Goal: Navigation & Orientation: Understand site structure

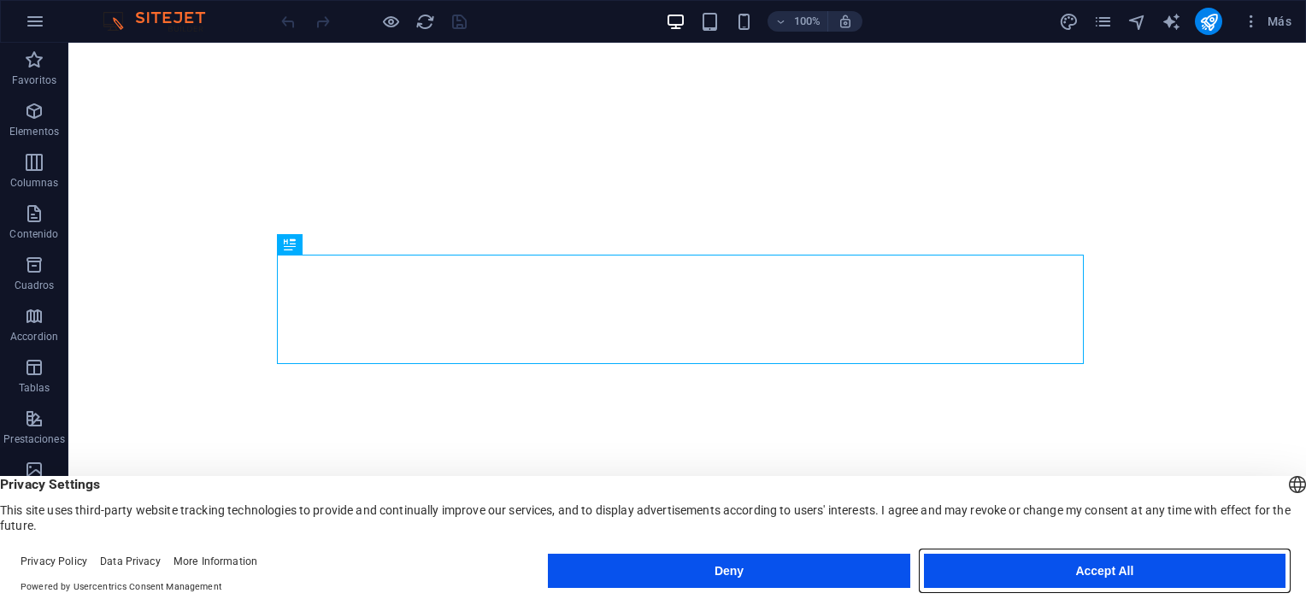
click at [1116, 565] on button "Accept All" at bounding box center [1105, 571] width 362 height 34
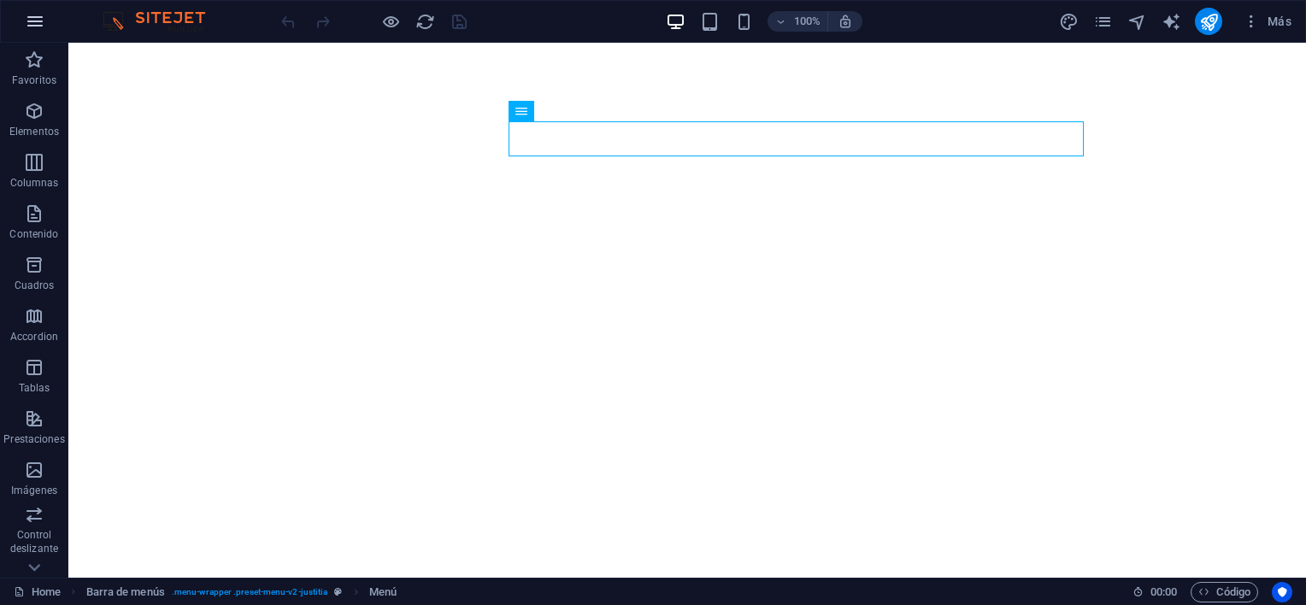
click at [32, 14] on icon "button" at bounding box center [35, 21] width 21 height 21
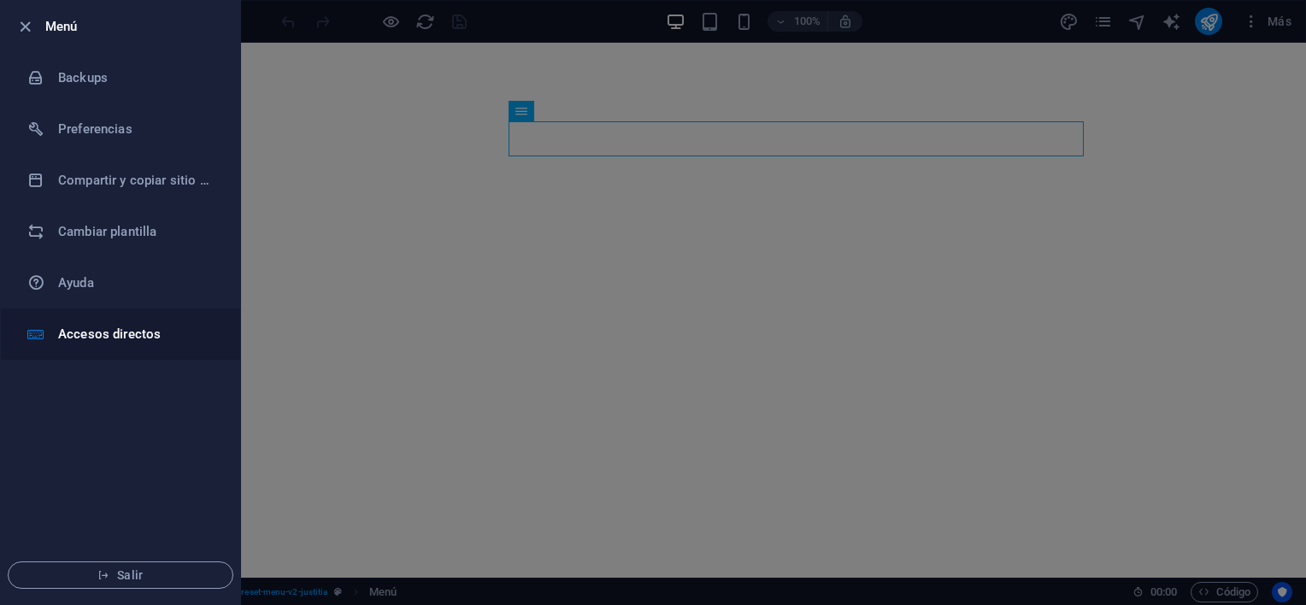
click at [108, 342] on h6 "Accesos directos" at bounding box center [137, 334] width 158 height 21
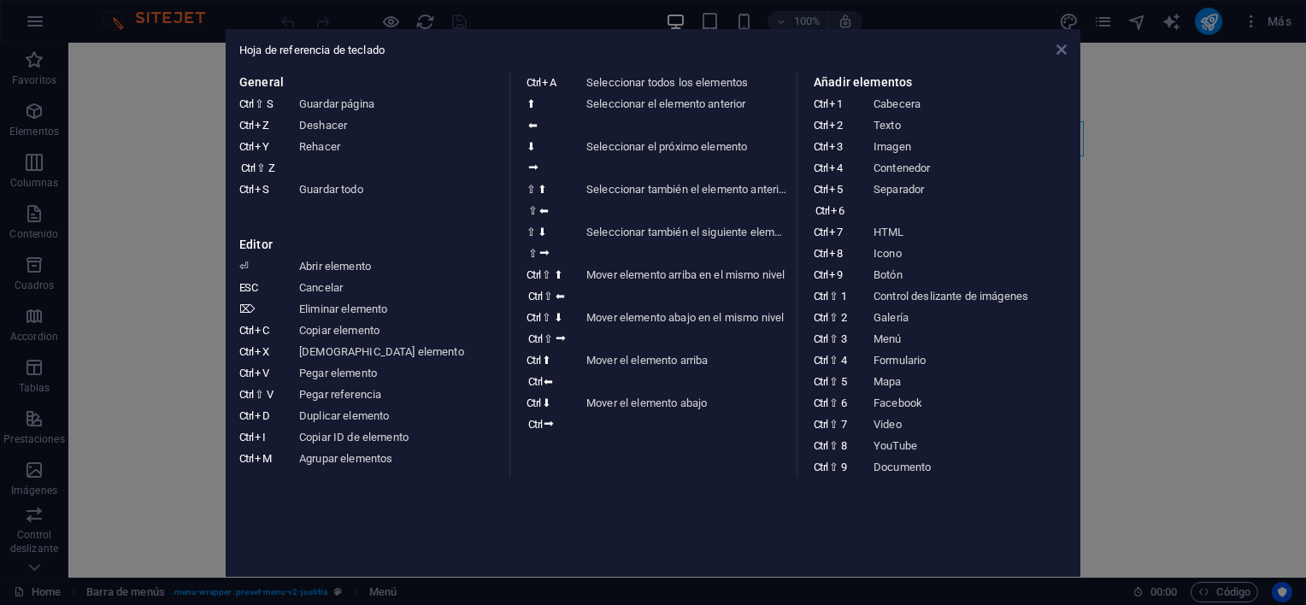
click at [1059, 53] on icon at bounding box center [1062, 50] width 10 height 14
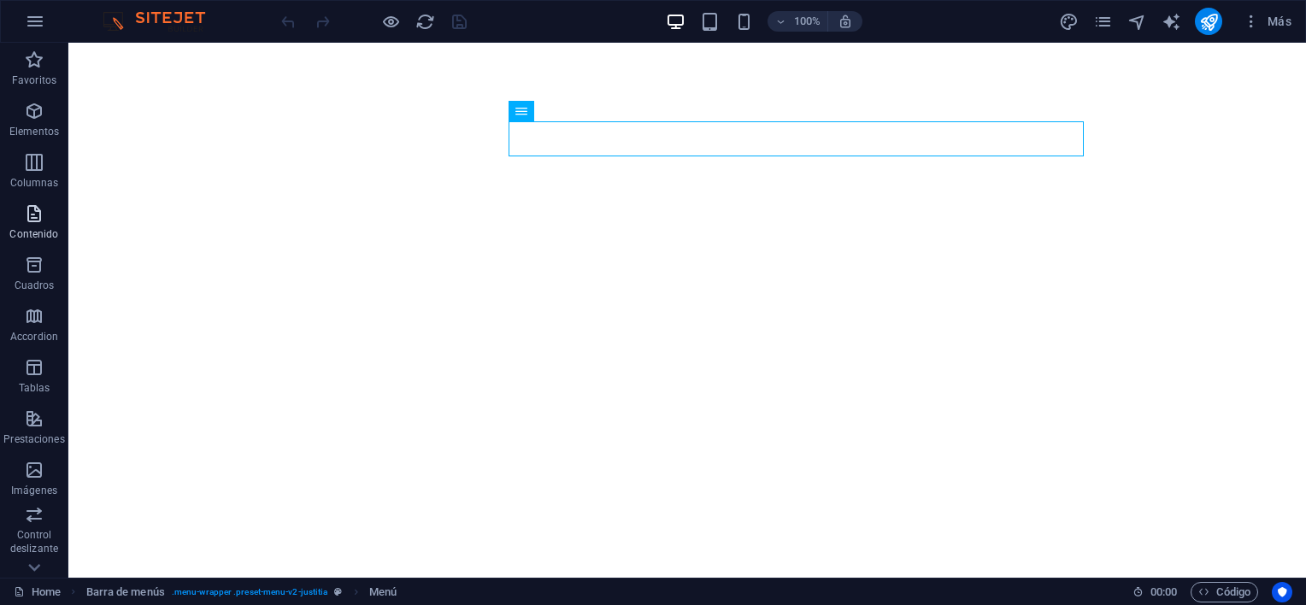
click at [39, 237] on p "Contenido" at bounding box center [33, 234] width 49 height 14
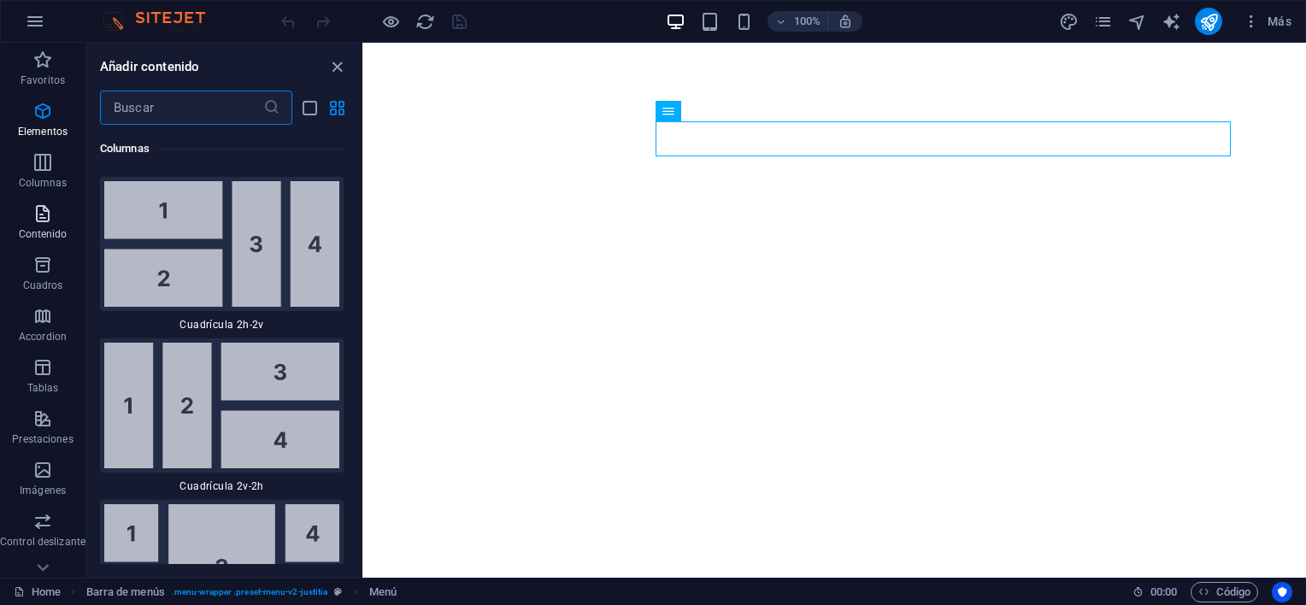
scroll to position [5235, 0]
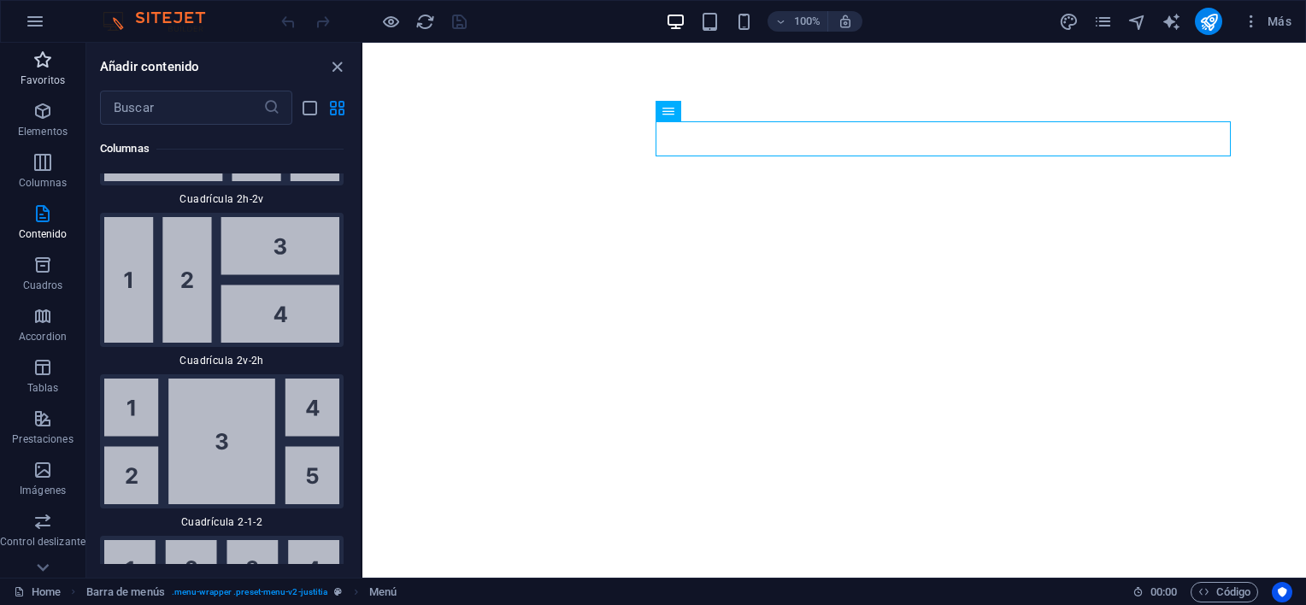
click at [38, 58] on icon "button" at bounding box center [42, 60] width 21 height 21
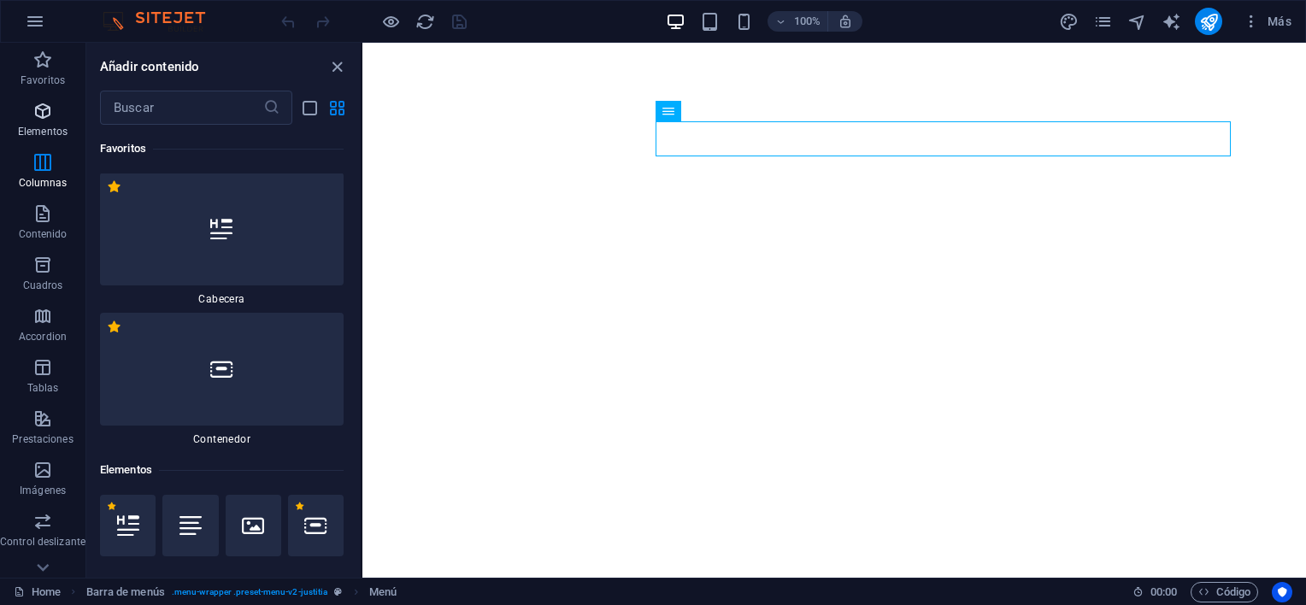
scroll to position [0, 0]
click at [37, 114] on icon "button" at bounding box center [42, 111] width 21 height 21
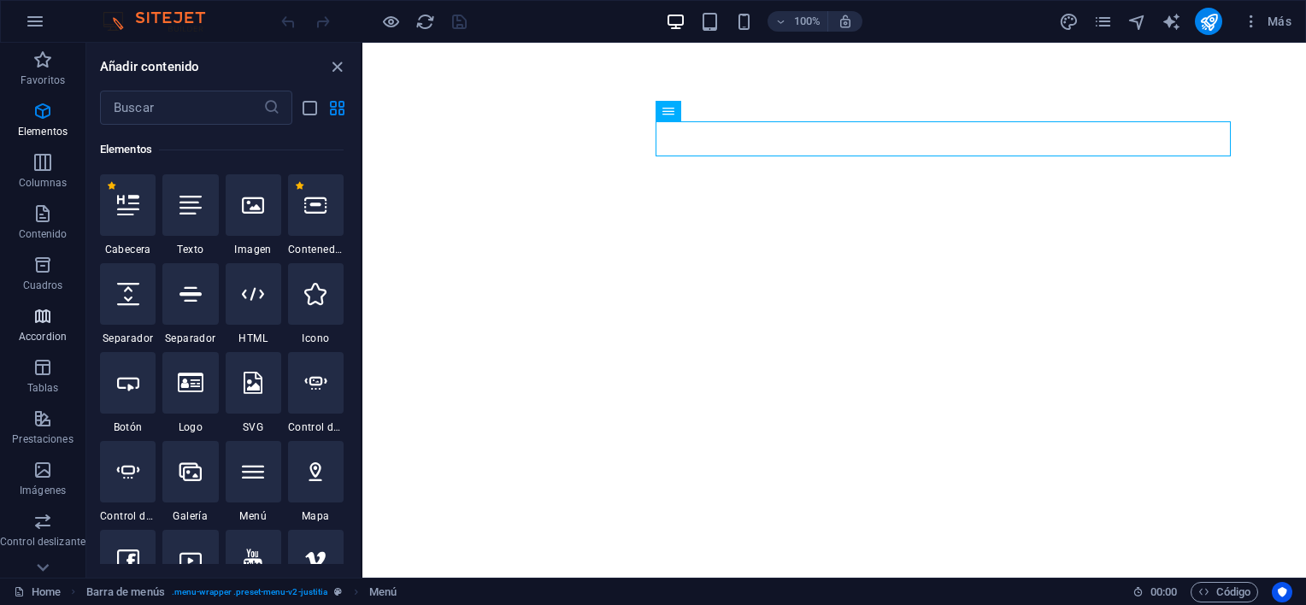
scroll to position [233, 0]
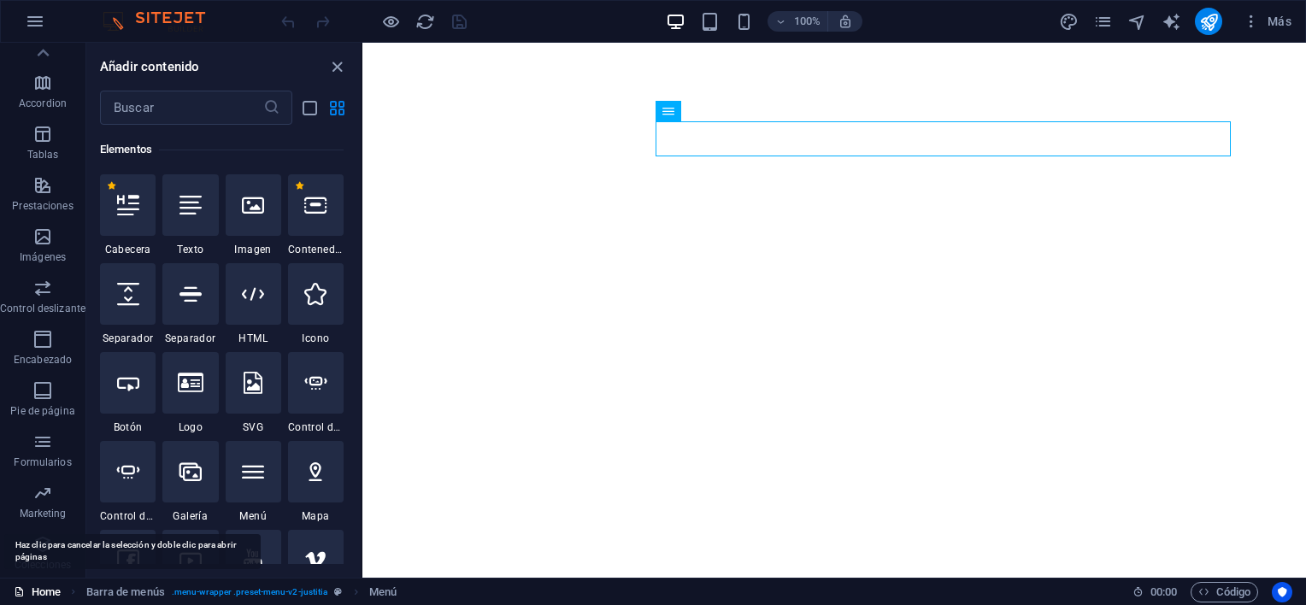
click at [44, 599] on link "Home" at bounding box center [37, 592] width 47 height 21
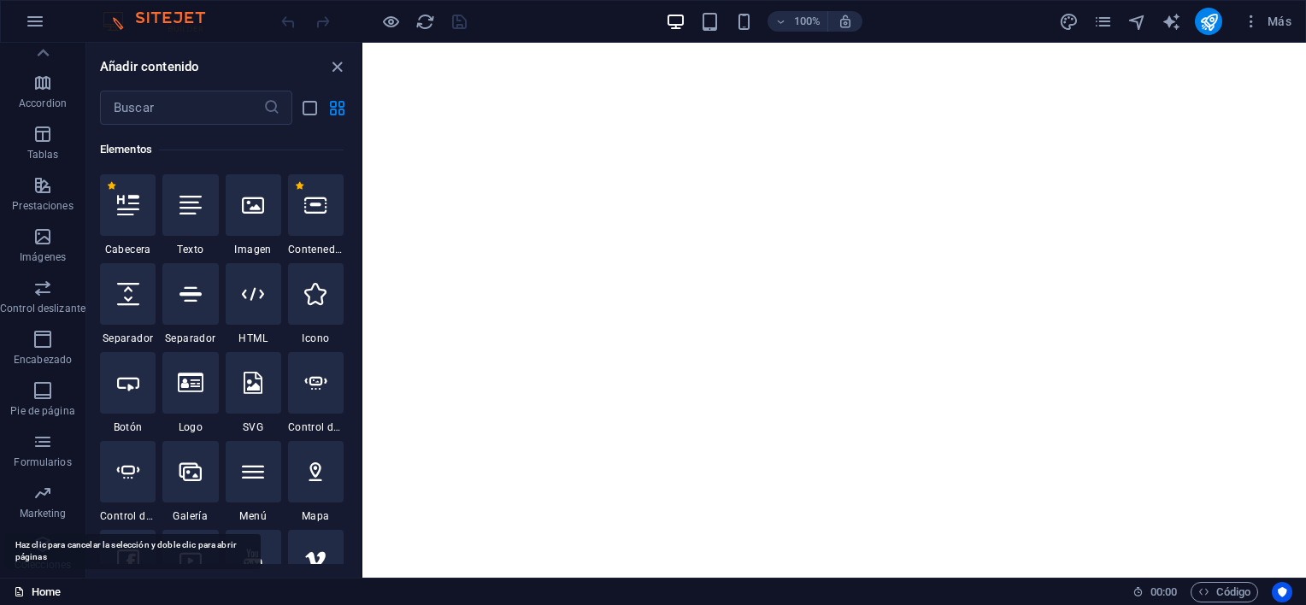
click at [44, 599] on link "Home" at bounding box center [37, 592] width 47 height 21
click at [39, 27] on icon "button" at bounding box center [35, 21] width 21 height 21
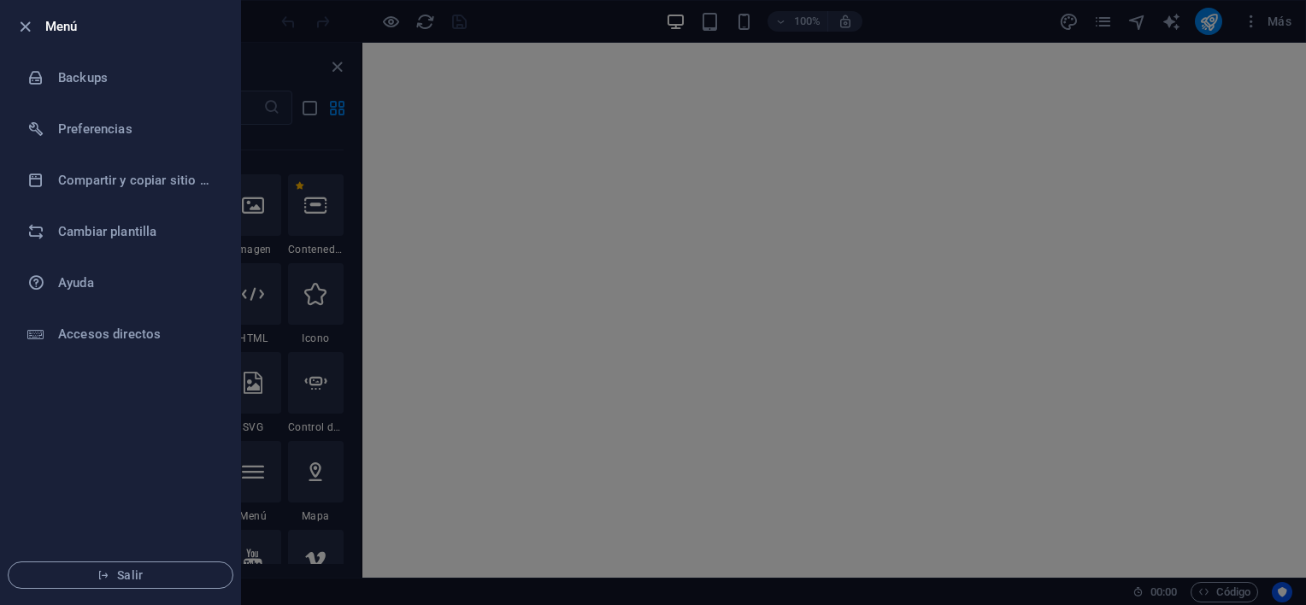
click at [39, 27] on div at bounding box center [30, 26] width 31 height 21
click at [18, 24] on icon "button" at bounding box center [25, 27] width 20 height 20
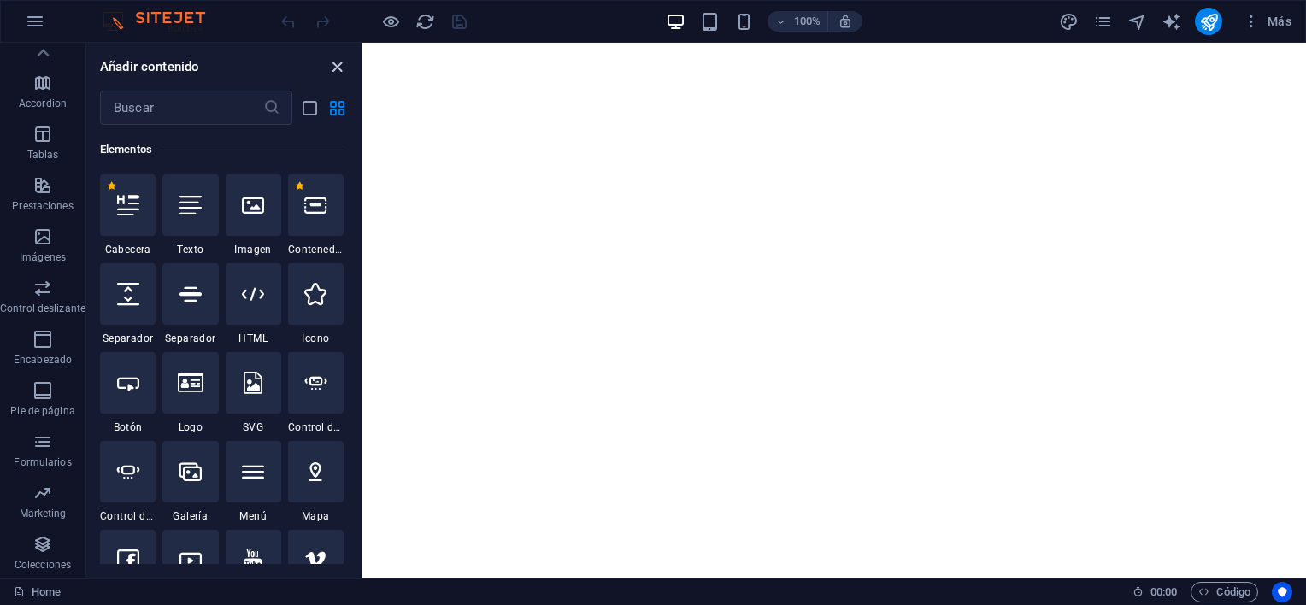
click at [340, 63] on icon "close panel" at bounding box center [337, 67] width 20 height 20
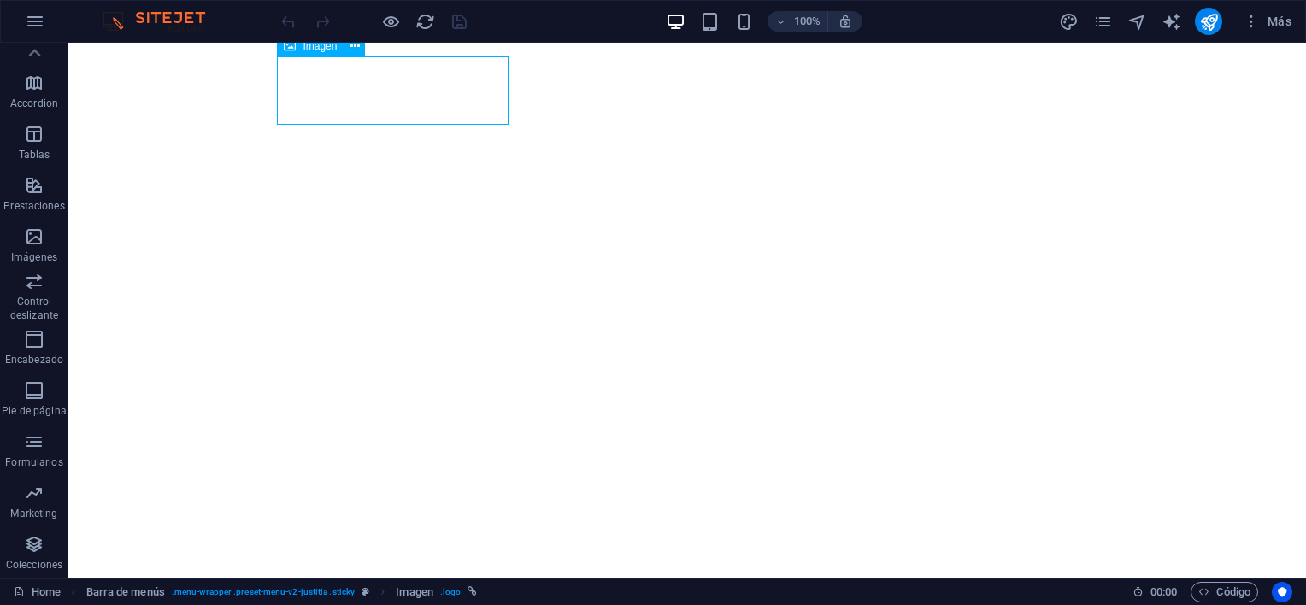
select select "px"
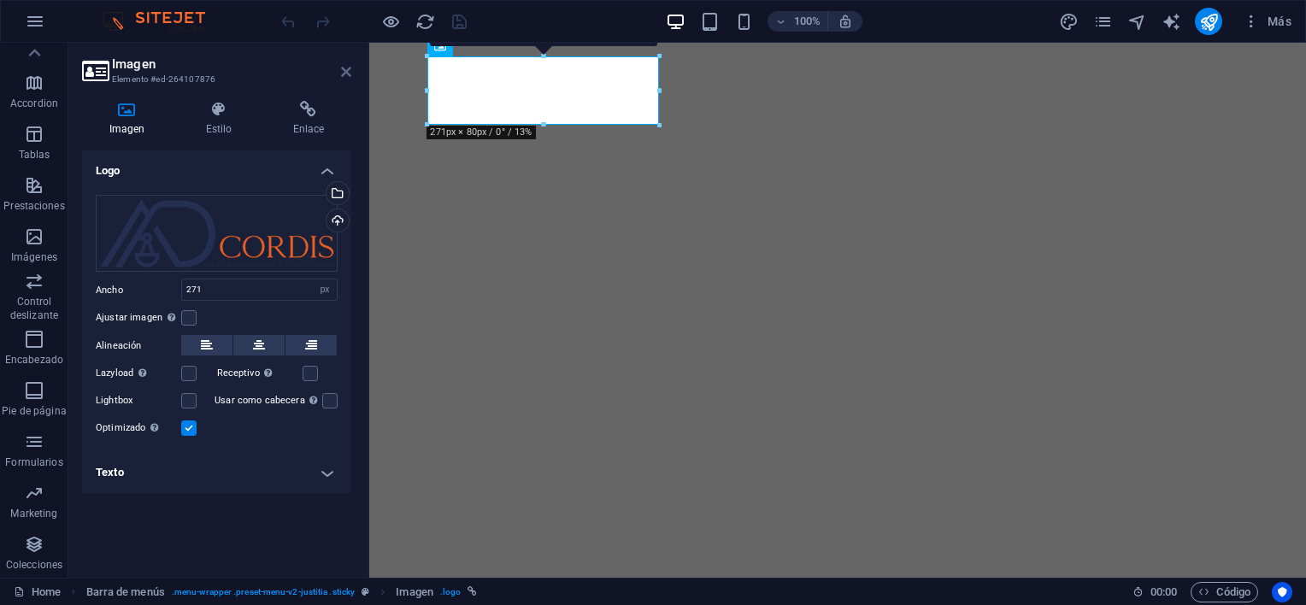
click at [351, 74] on icon at bounding box center [346, 72] width 10 height 14
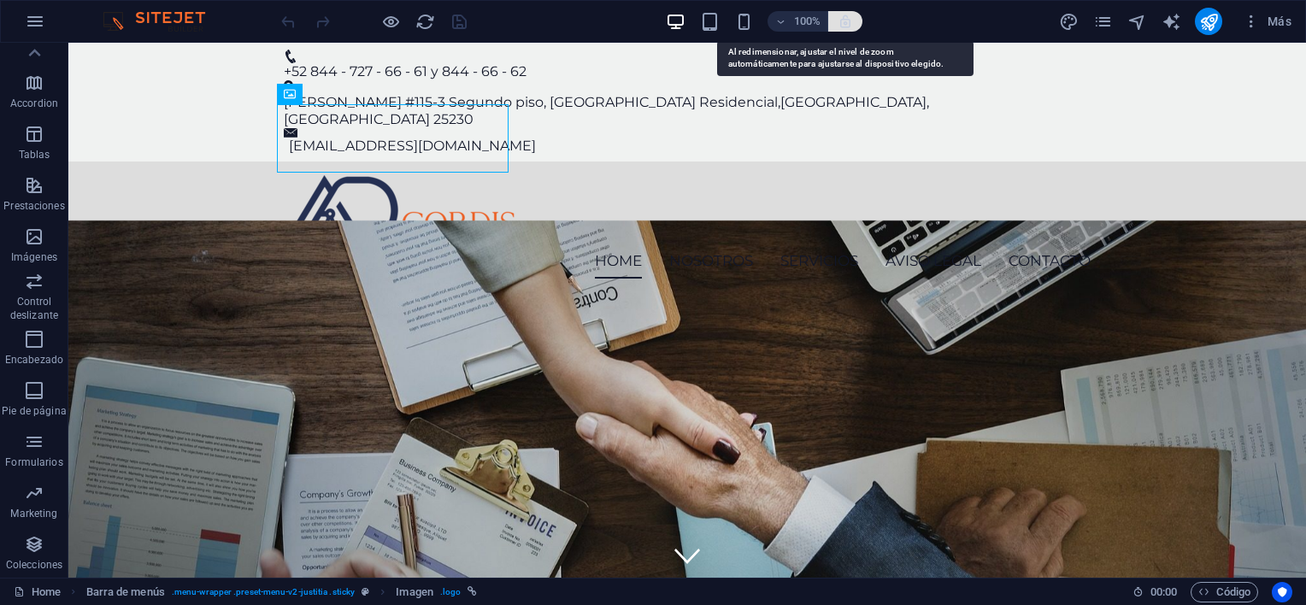
scroll to position [0, 0]
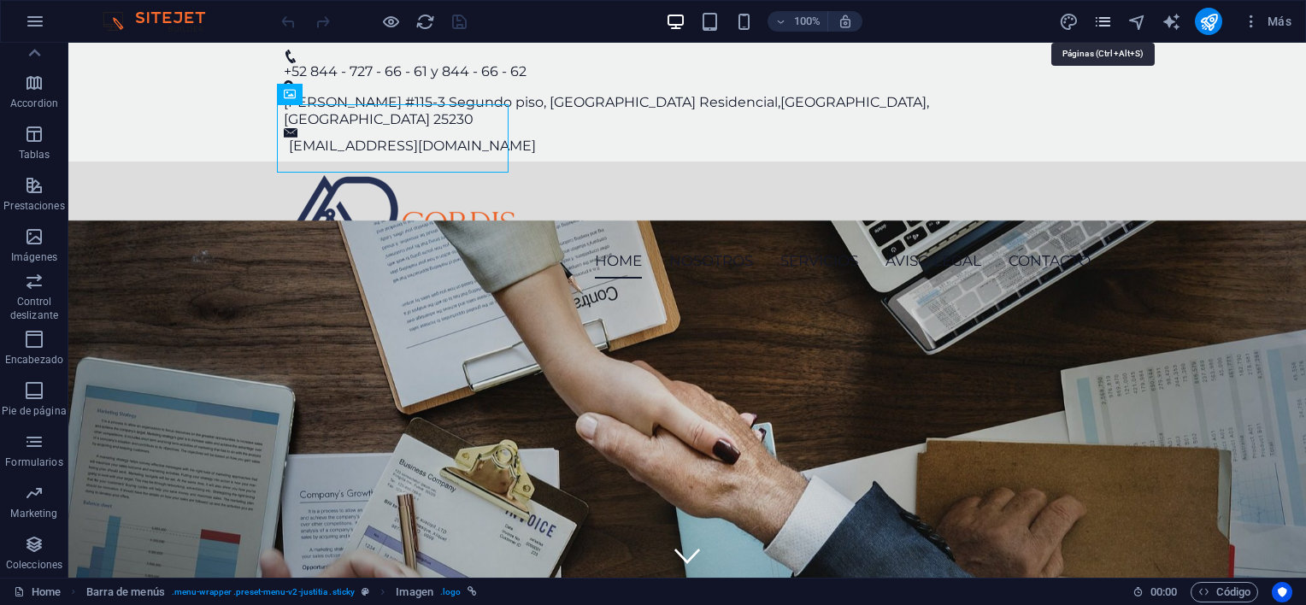
click at [1111, 28] on icon "pages" at bounding box center [1103, 22] width 20 height 20
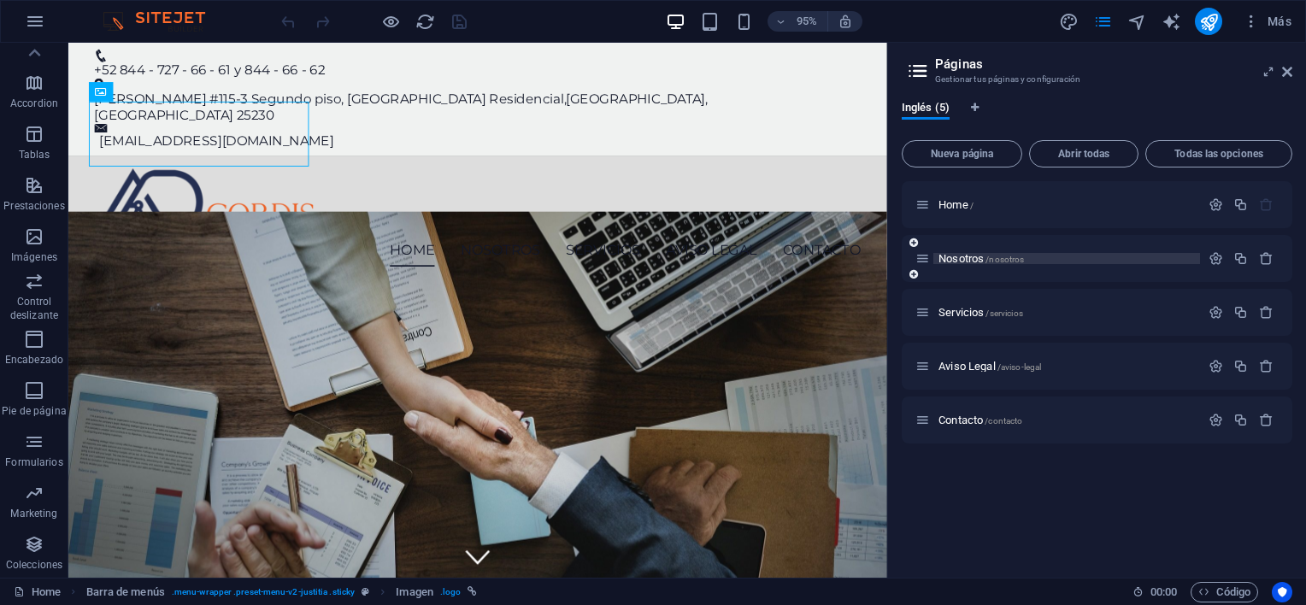
click at [981, 258] on span "Nosotros /nosotros" at bounding box center [981, 258] width 85 height 13
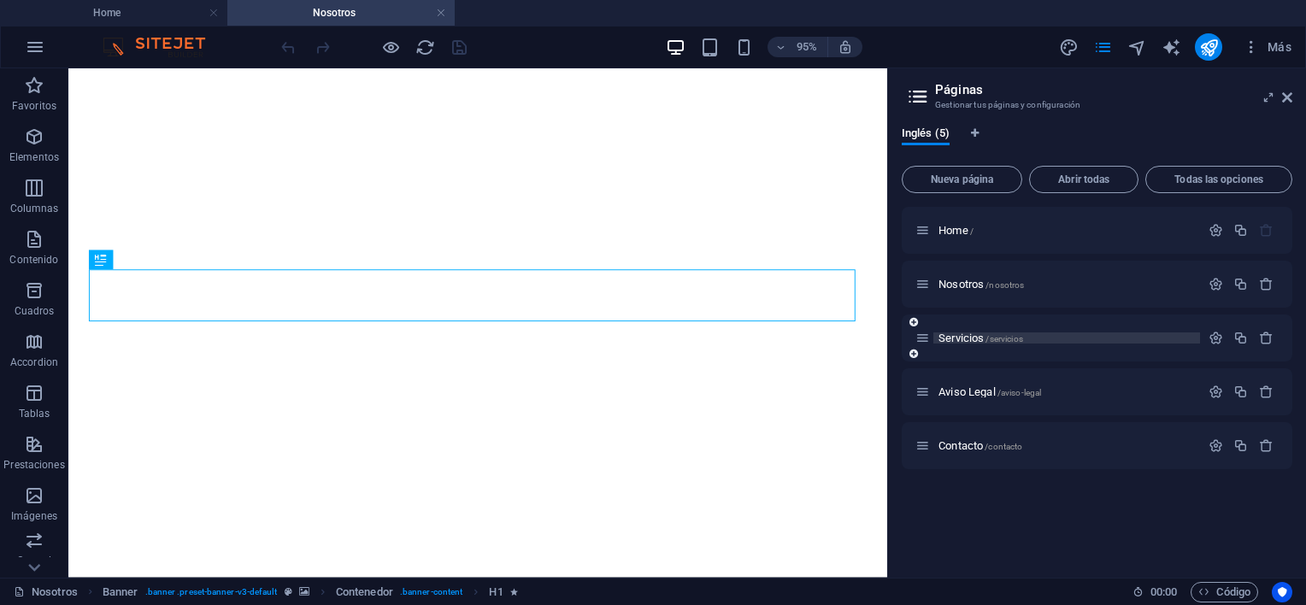
click at [968, 340] on span "Servicios /servicios" at bounding box center [981, 338] width 85 height 13
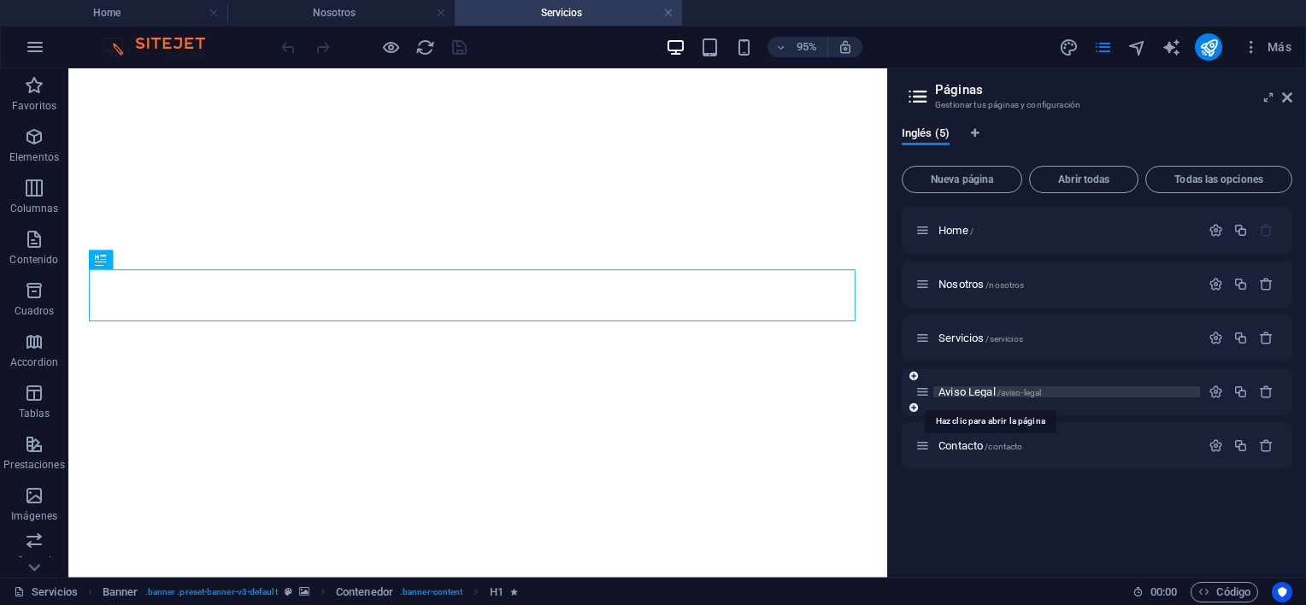
click at [968, 392] on span "Aviso Legal /aviso-legal" at bounding box center [990, 392] width 103 height 13
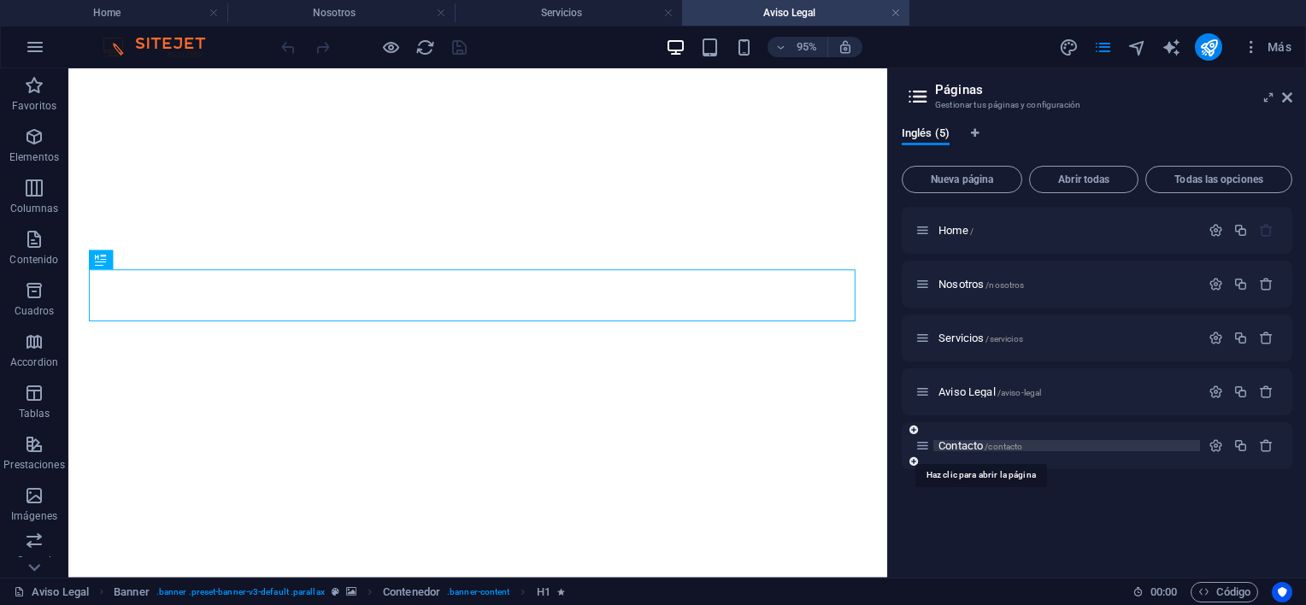
click at [954, 445] on span "Contacto /contacto" at bounding box center [981, 445] width 84 height 13
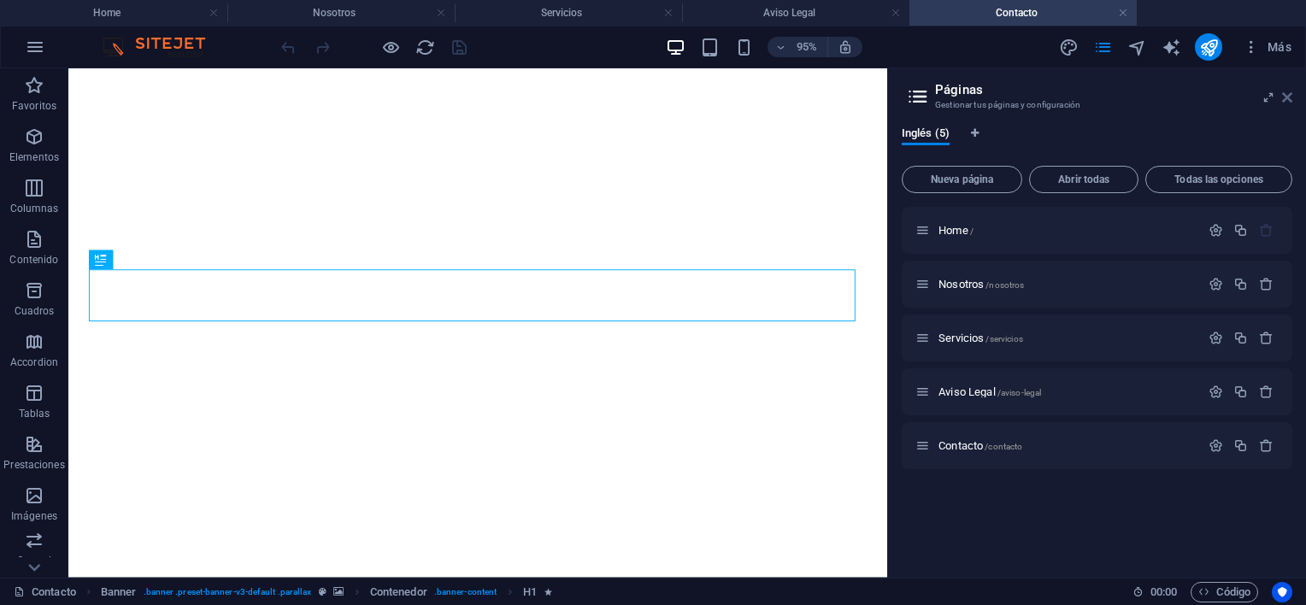
click at [1288, 98] on icon at bounding box center [1287, 98] width 10 height 14
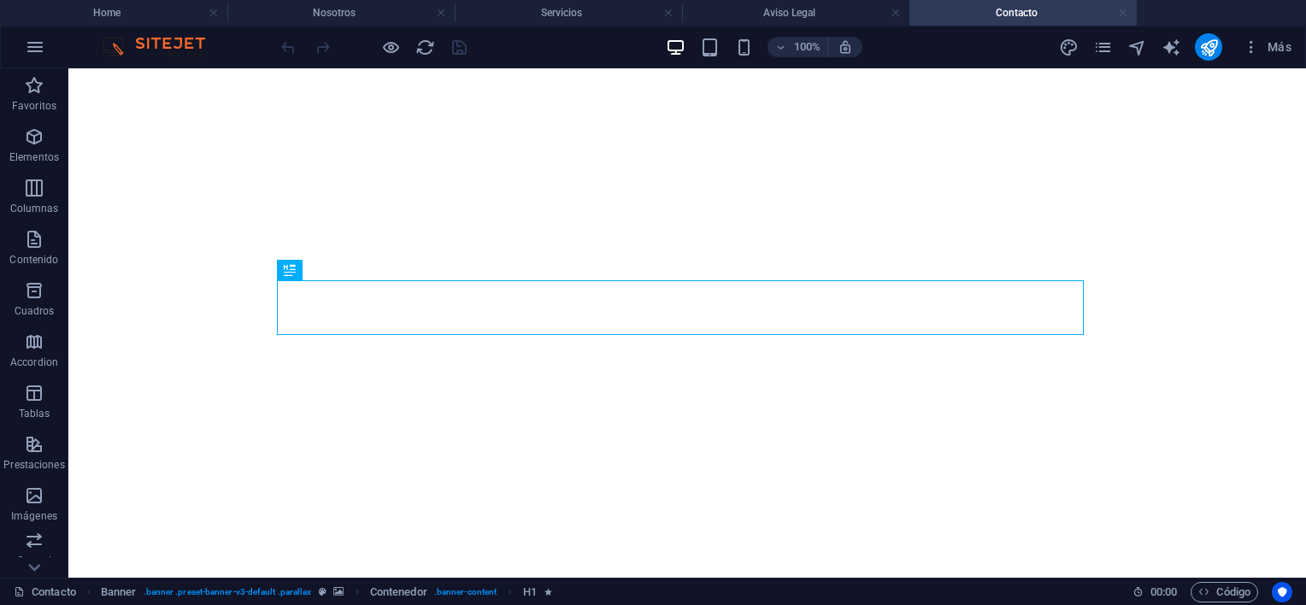
click at [1125, 10] on link at bounding box center [1123, 13] width 10 height 16
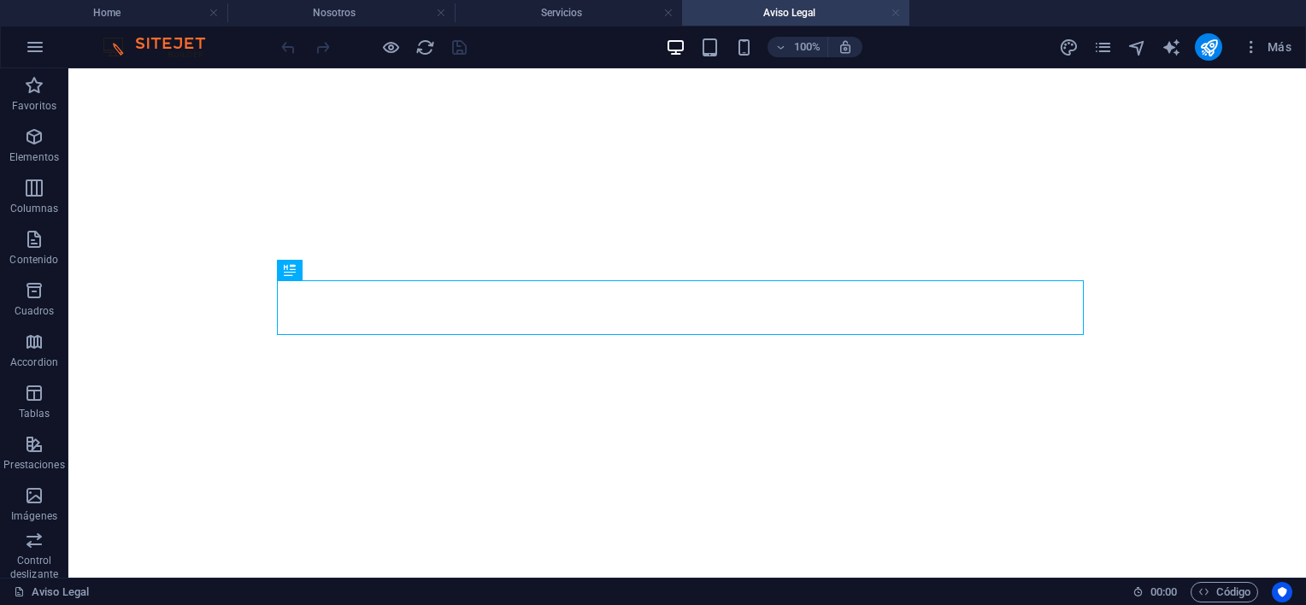
click at [897, 18] on link at bounding box center [896, 13] width 10 height 16
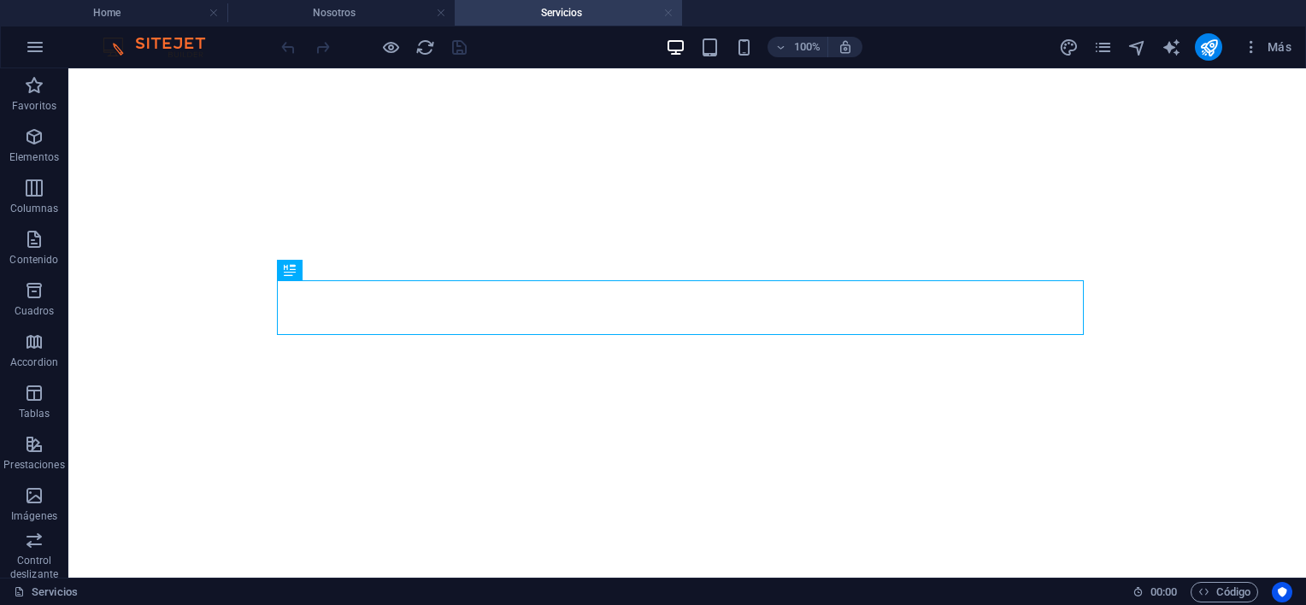
click at [665, 14] on link at bounding box center [668, 13] width 10 height 16
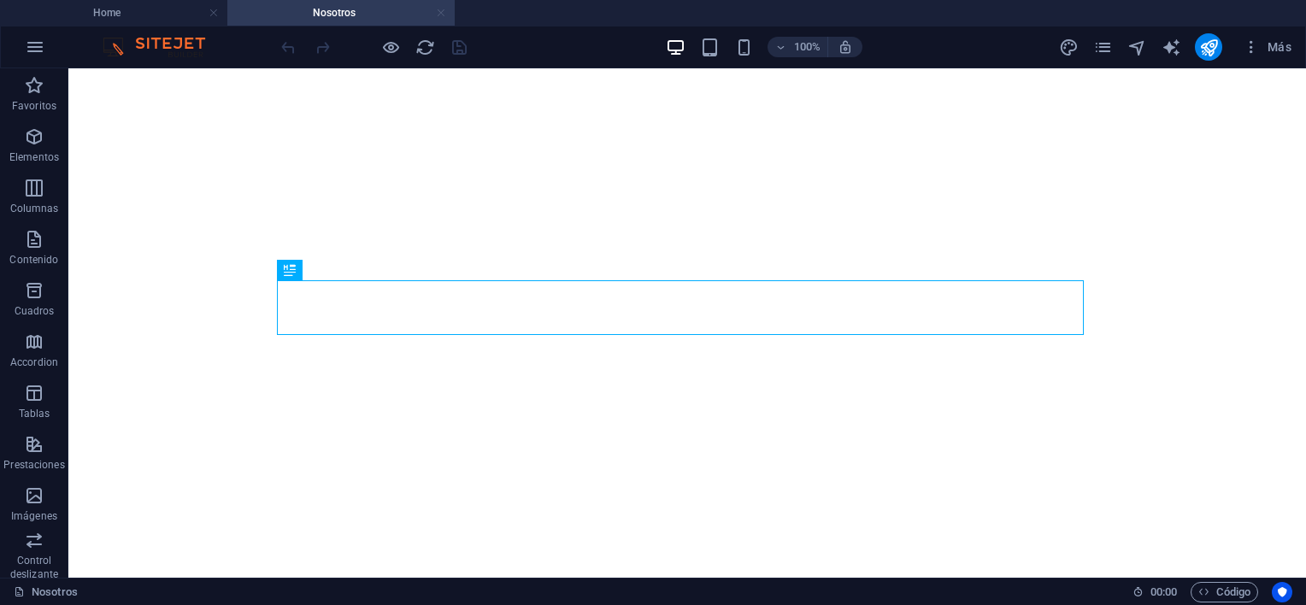
click at [440, 21] on link at bounding box center [441, 13] width 10 height 16
